Goal: Information Seeking & Learning: Check status

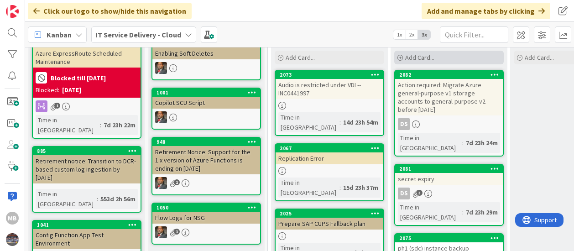
scroll to position [62, 0]
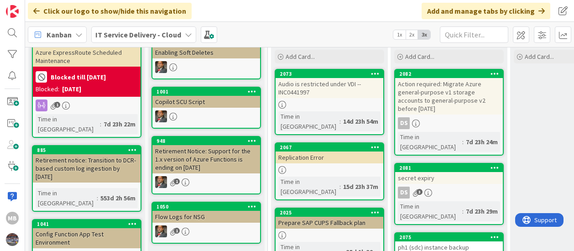
click at [444, 105] on div "Action required: Migrate Azure general-purpose v1 storage accounts to general-p…" at bounding box center [449, 96] width 108 height 37
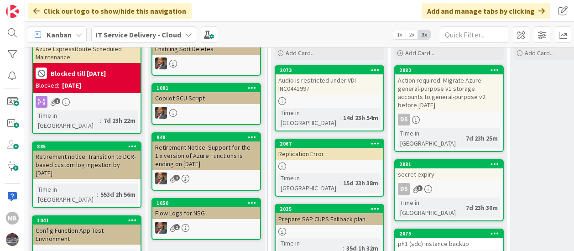
scroll to position [77, 0]
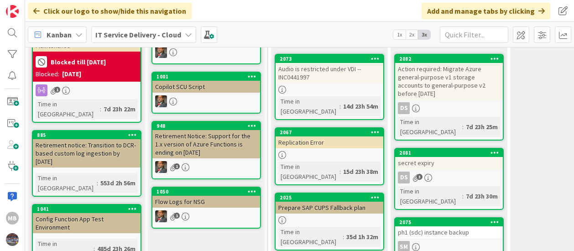
click at [443, 92] on div "Action required: Migrate Azure general-purpose v1 storage accounts to general-p…" at bounding box center [449, 81] width 108 height 37
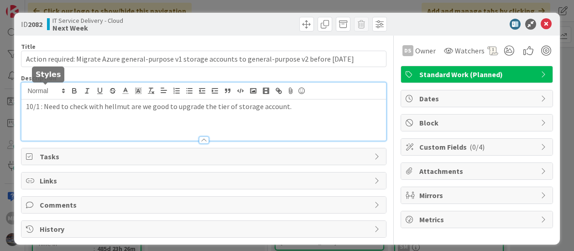
click at [23, 94] on div "10/1 : Need to check with hellmut are we good to upgrade the tier of storage ac…" at bounding box center [203, 112] width 364 height 58
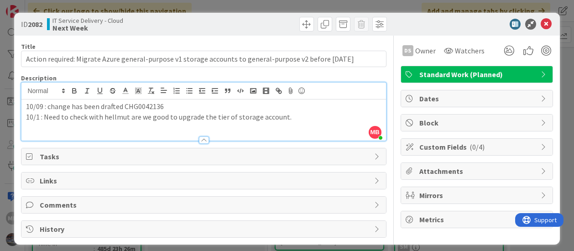
click at [113, 105] on p "10/09 : change has been drafted CHG0042136" at bounding box center [203, 106] width 355 height 10
click at [541, 22] on icon at bounding box center [546, 24] width 11 height 11
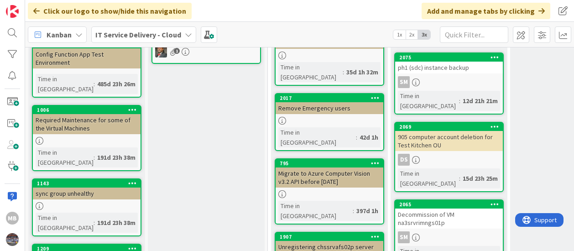
scroll to position [242, 0]
